Goal: Task Accomplishment & Management: Manage account settings

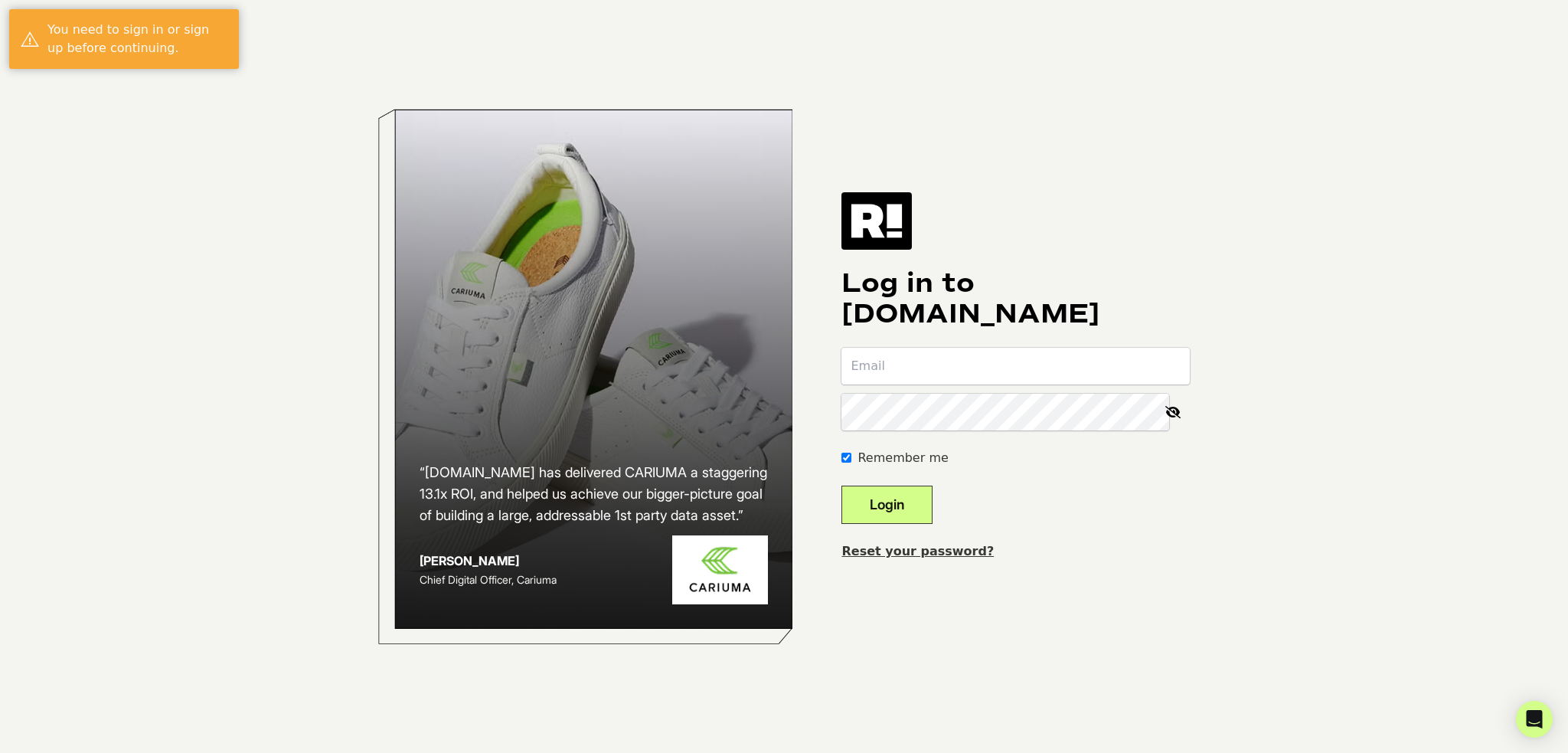
type input "[PERSON_NAME][EMAIL_ADDRESS][DOMAIN_NAME]"
click at [932, 506] on button "Login" at bounding box center [886, 504] width 91 height 38
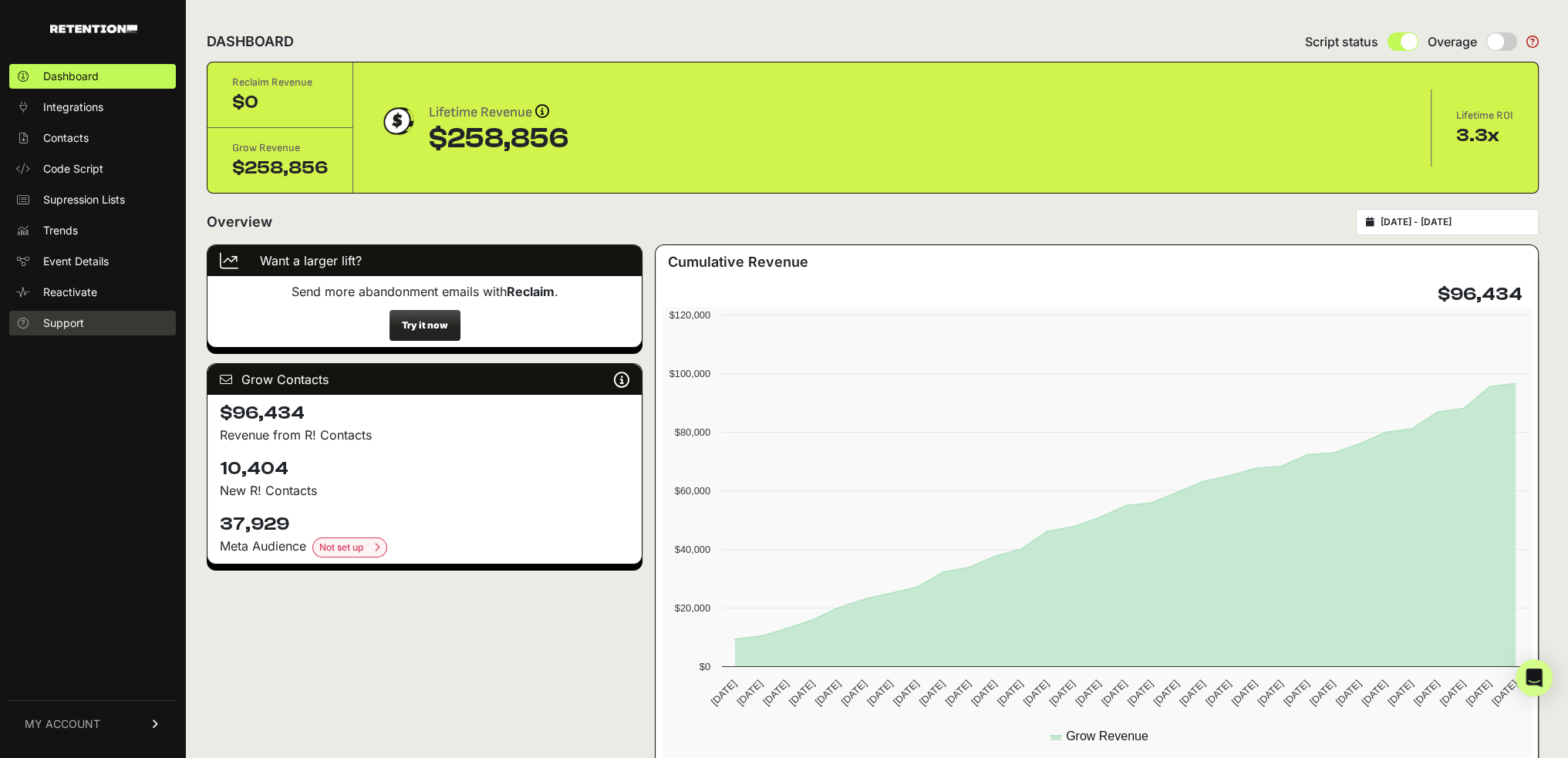
click at [72, 327] on span "Support" at bounding box center [64, 322] width 41 height 15
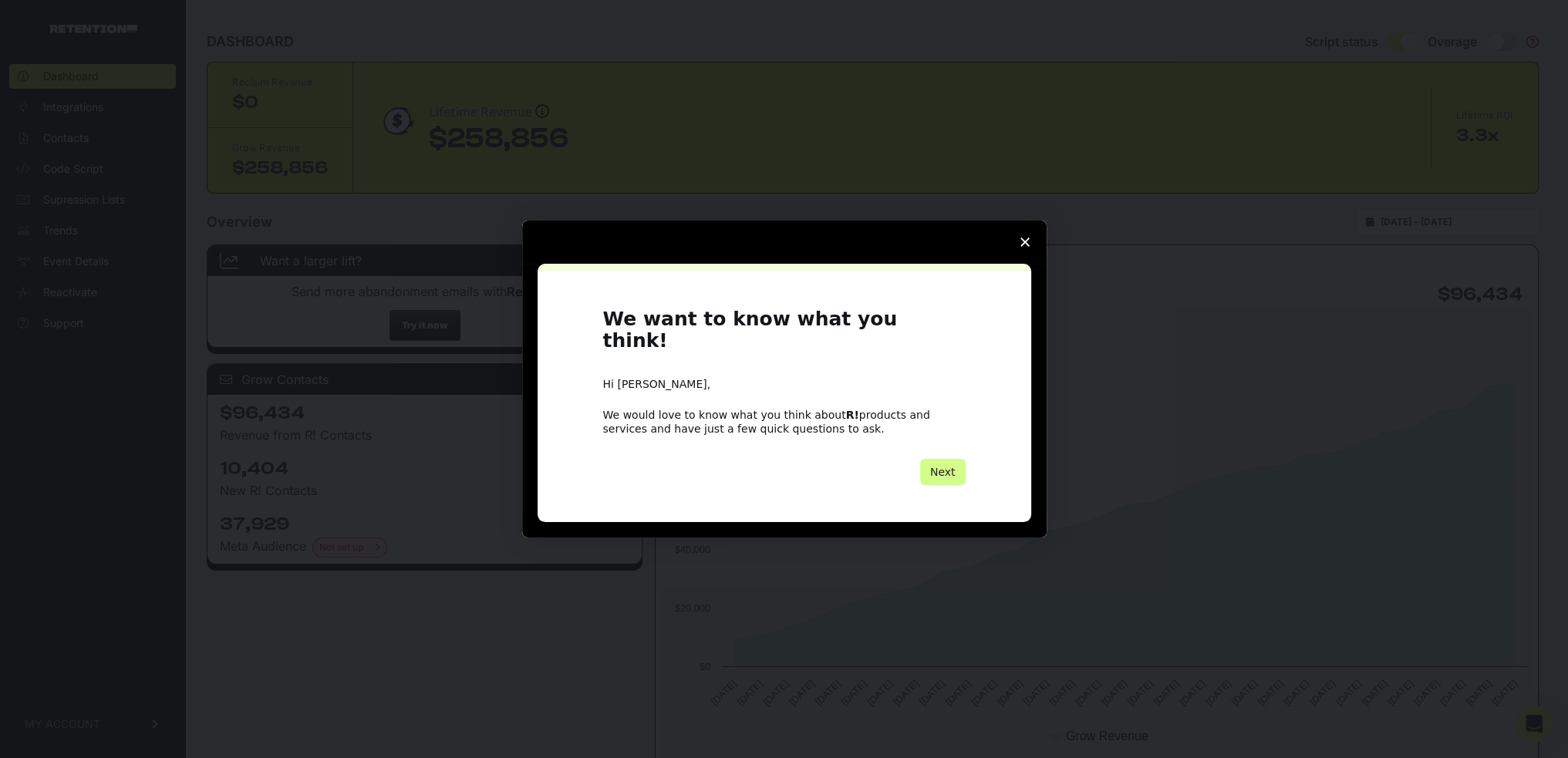
click at [1026, 246] on icon "Close survey" at bounding box center [1024, 242] width 9 height 9
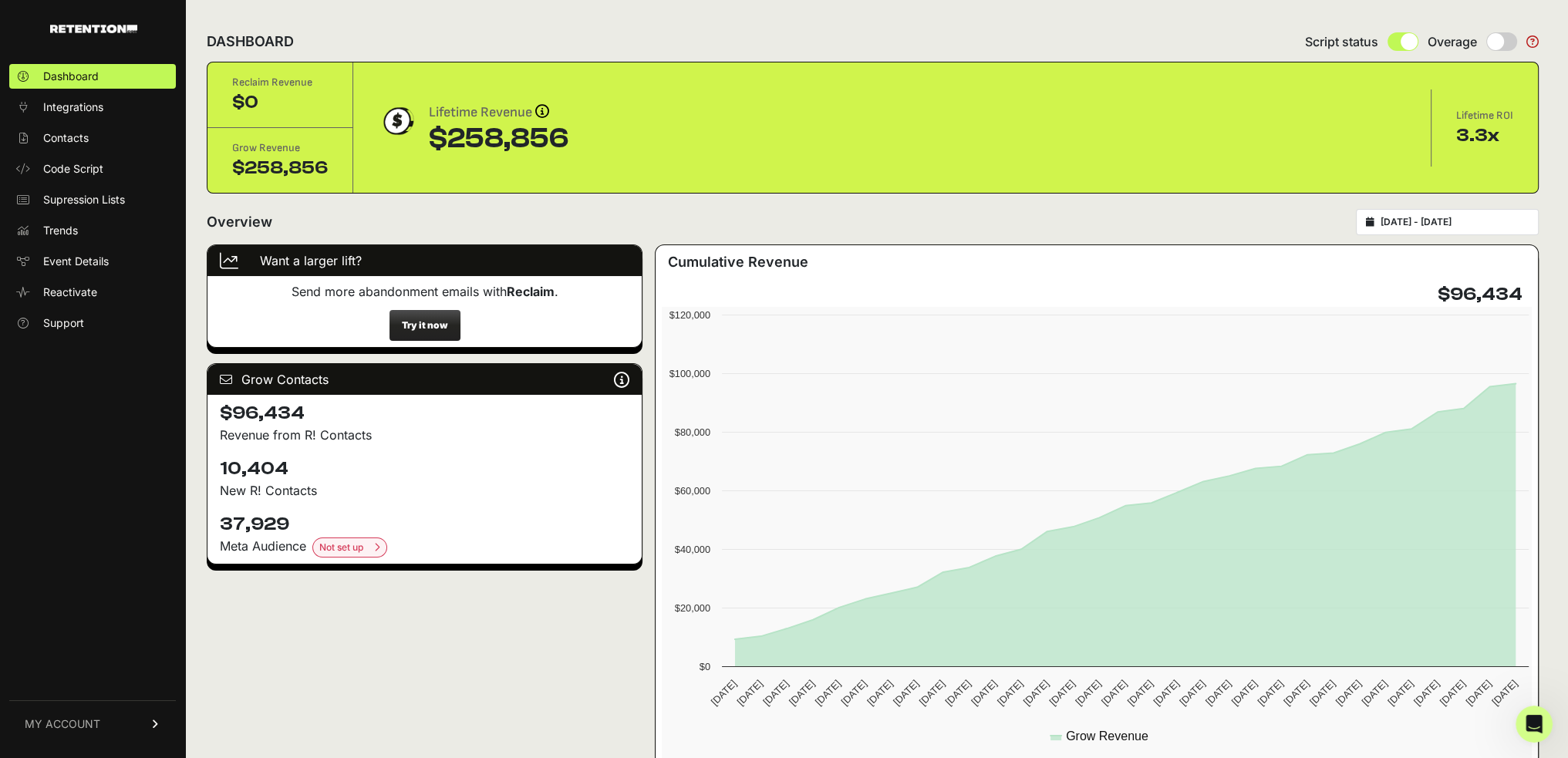
click at [84, 729] on span "MY ACCOUNT" at bounding box center [62, 723] width 76 height 15
click at [86, 680] on link "Billing" at bounding box center [92, 673] width 166 height 25
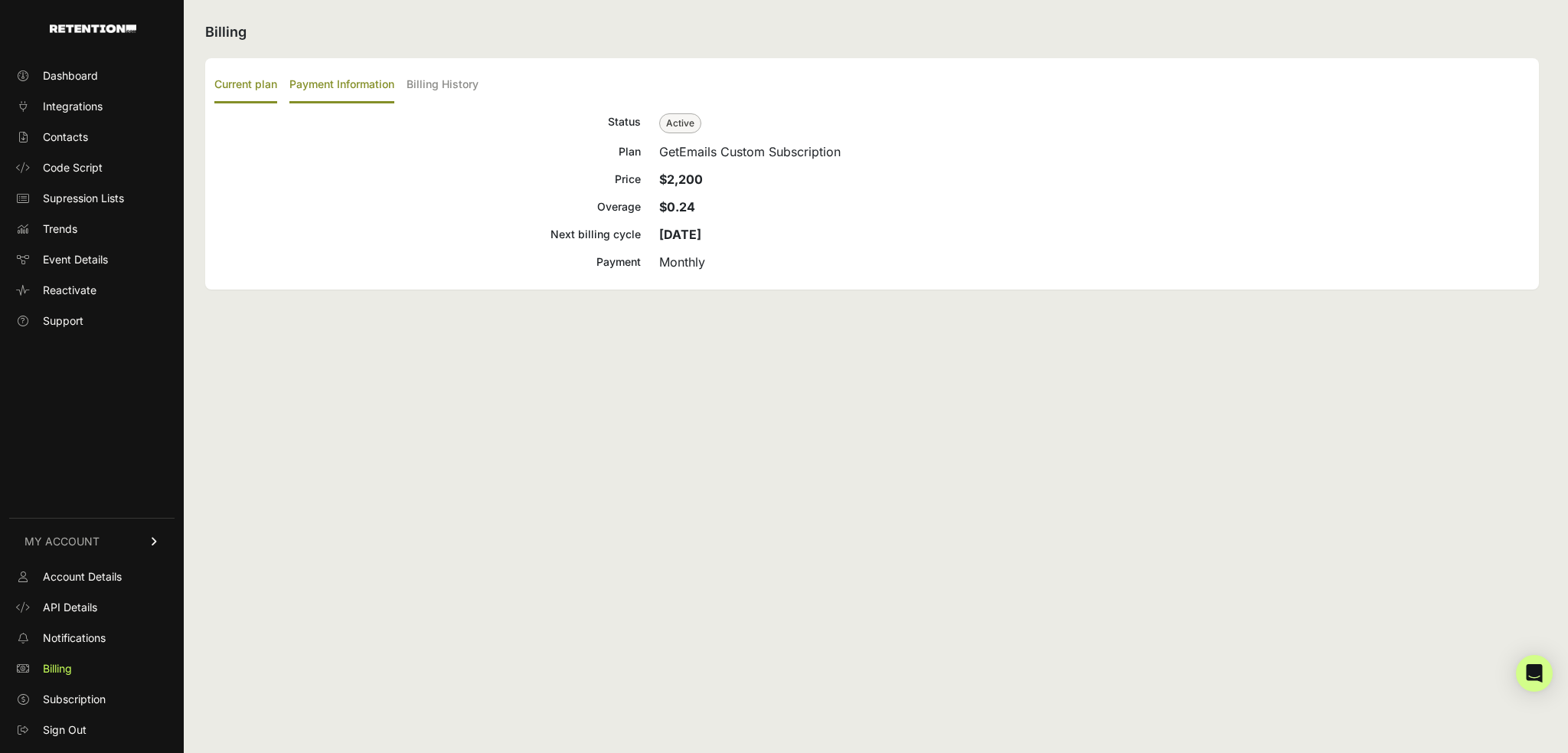
click at [368, 89] on label "Payment Information" at bounding box center [342, 85] width 105 height 36
click at [0, 0] on input "Payment Information" at bounding box center [0, 0] width 0 height 0
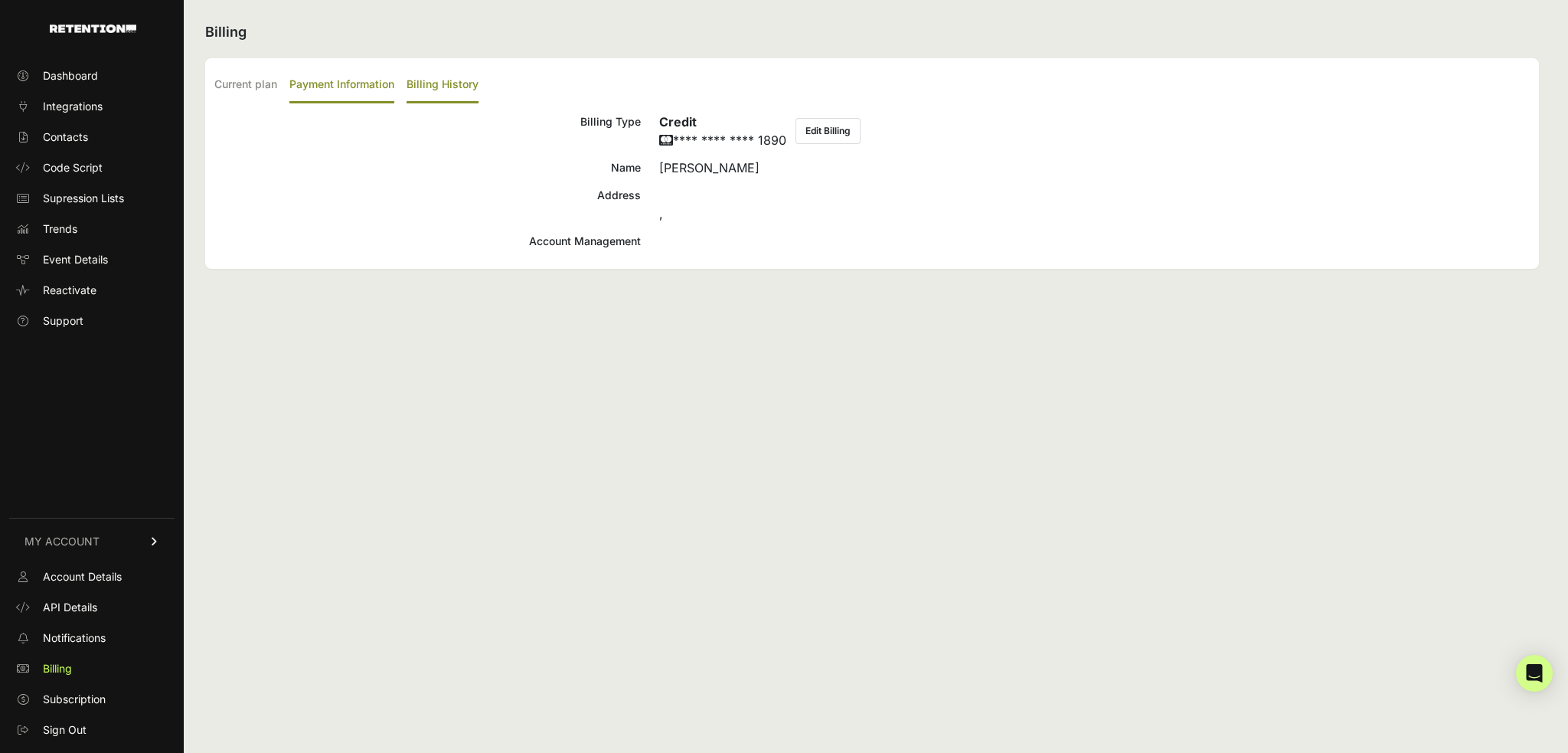
click at [443, 82] on label "Billing History" at bounding box center [442, 85] width 72 height 36
click at [0, 0] on input "Billing History" at bounding box center [0, 0] width 0 height 0
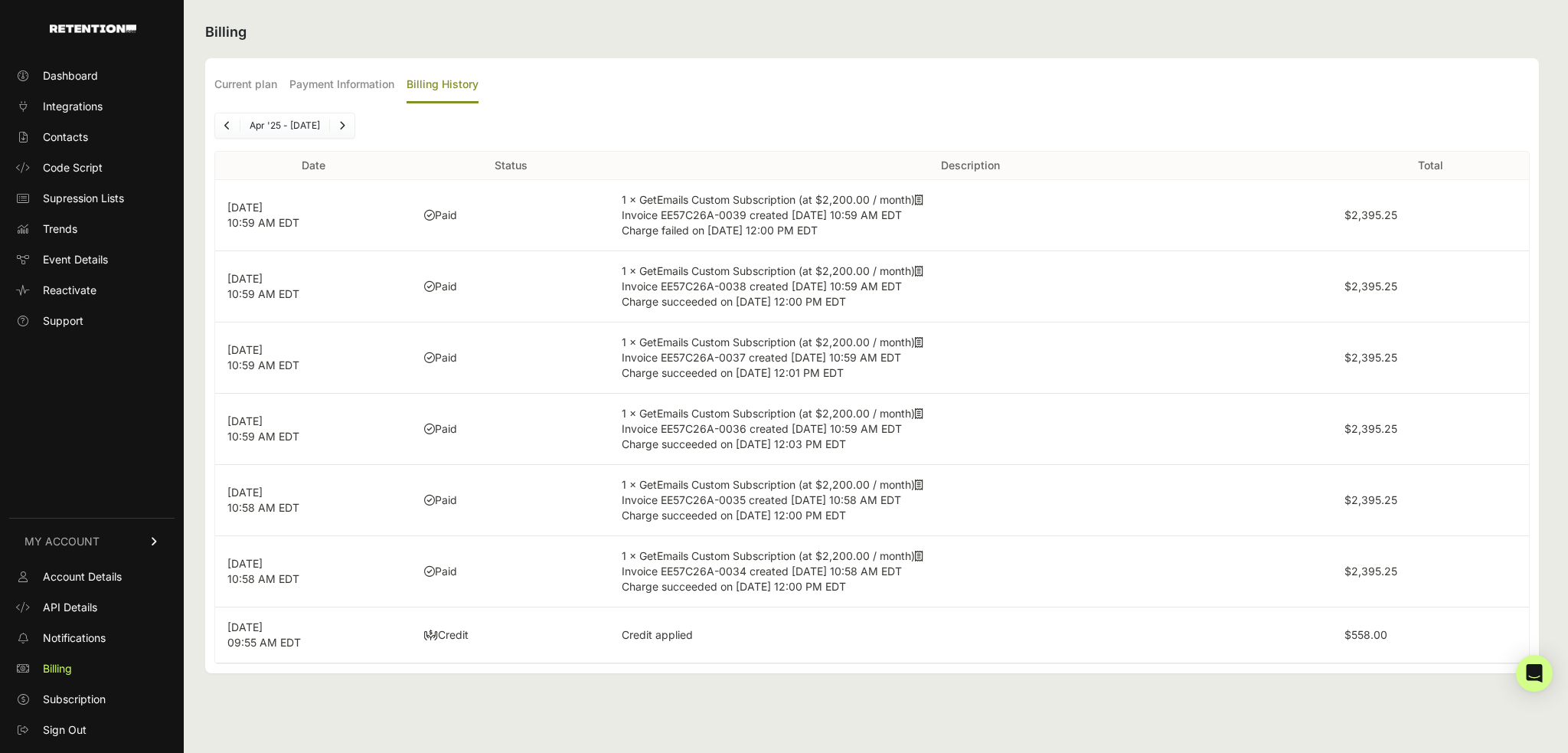
click at [314, 129] on li "Apr '25 - Oct '25" at bounding box center [284, 126] width 89 height 12
click at [221, 128] on link "Previous" at bounding box center [228, 126] width 25 height 25
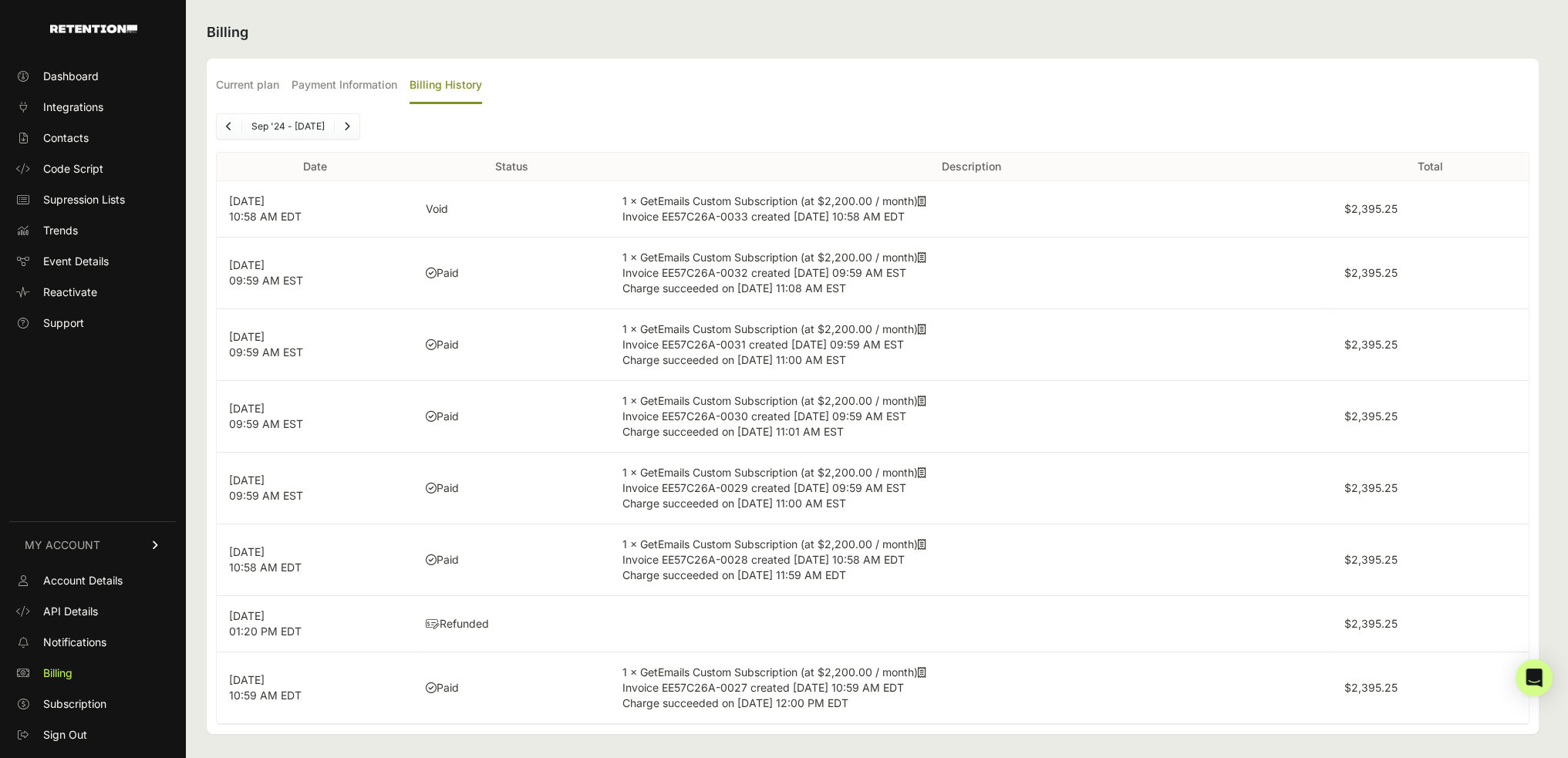
click at [347, 122] on icon "Next" at bounding box center [346, 126] width 6 height 9
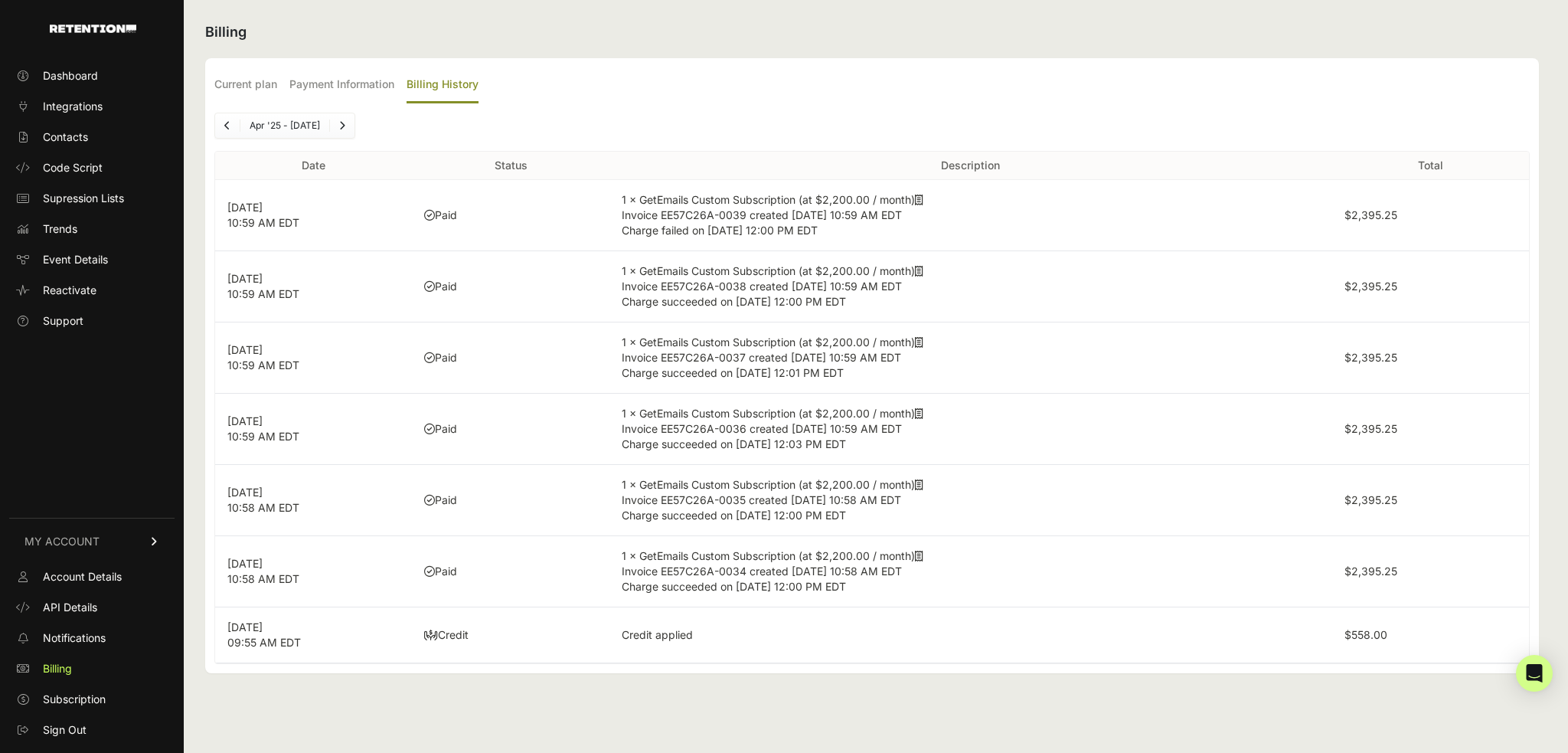
click at [287, 129] on li "Apr '25 - Oct '25" at bounding box center [284, 126] width 89 height 12
click at [223, 126] on link "Previous" at bounding box center [228, 126] width 25 height 25
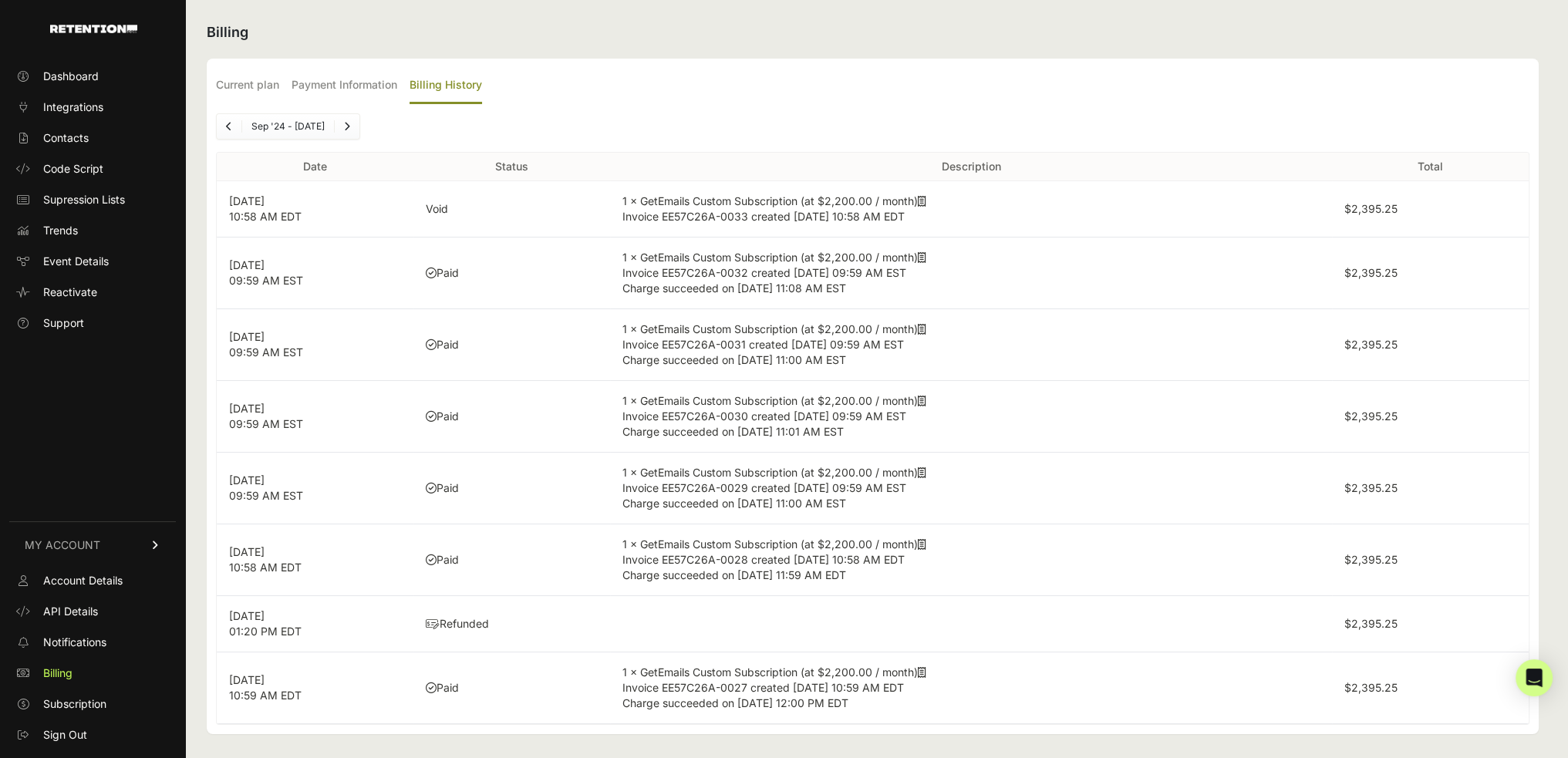
click at [350, 125] on icon "Next" at bounding box center [346, 126] width 6 height 9
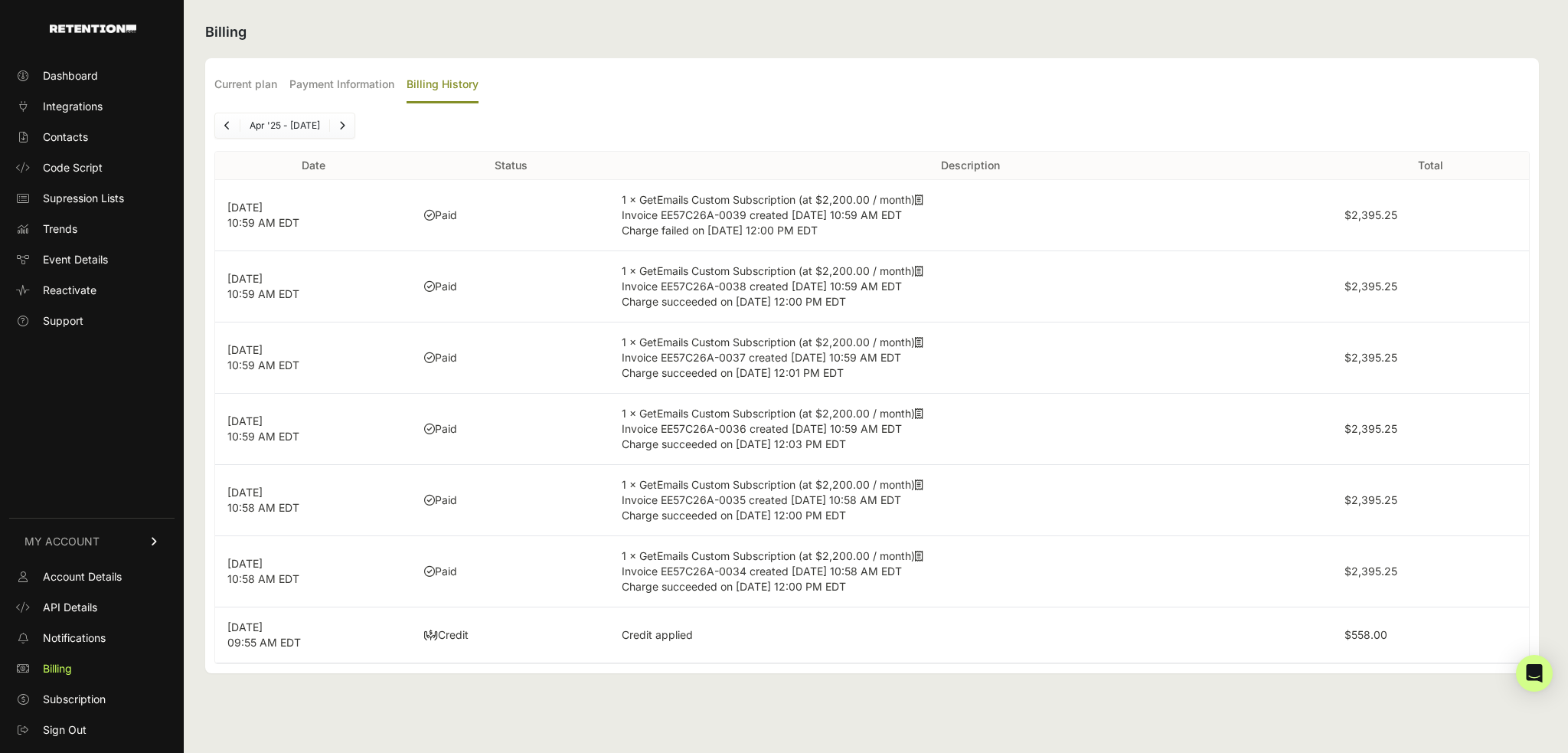
click at [347, 124] on link "Next" at bounding box center [342, 126] width 25 height 25
